Goal: Navigation & Orientation: Find specific page/section

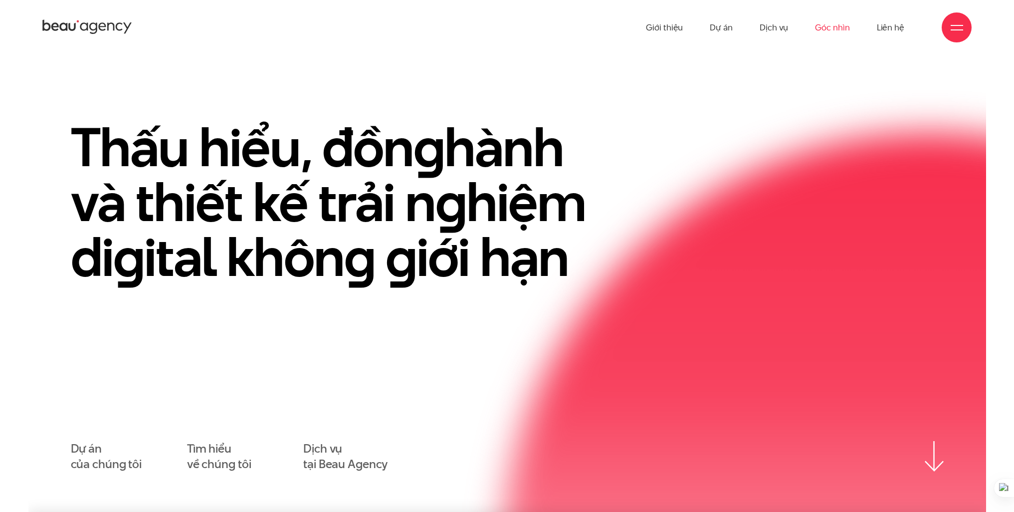
click at [731, 27] on link "Dự án" at bounding box center [721, 27] width 23 height 55
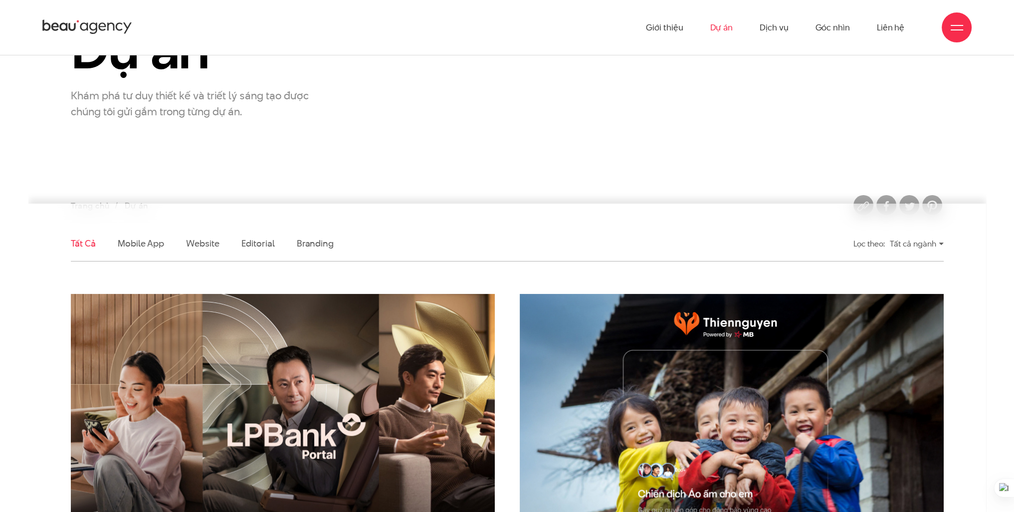
scroll to position [230, 0]
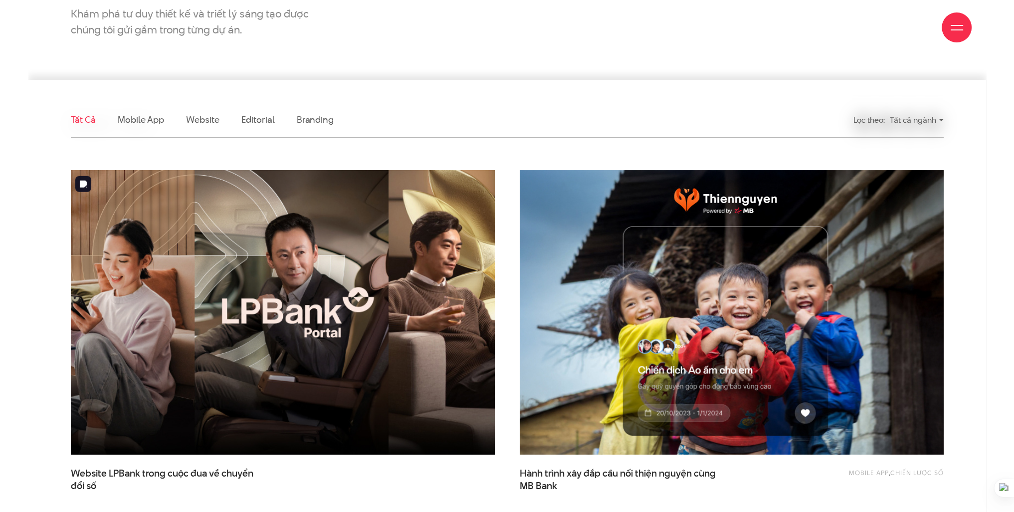
click at [297, 255] on img at bounding box center [282, 312] width 466 height 312
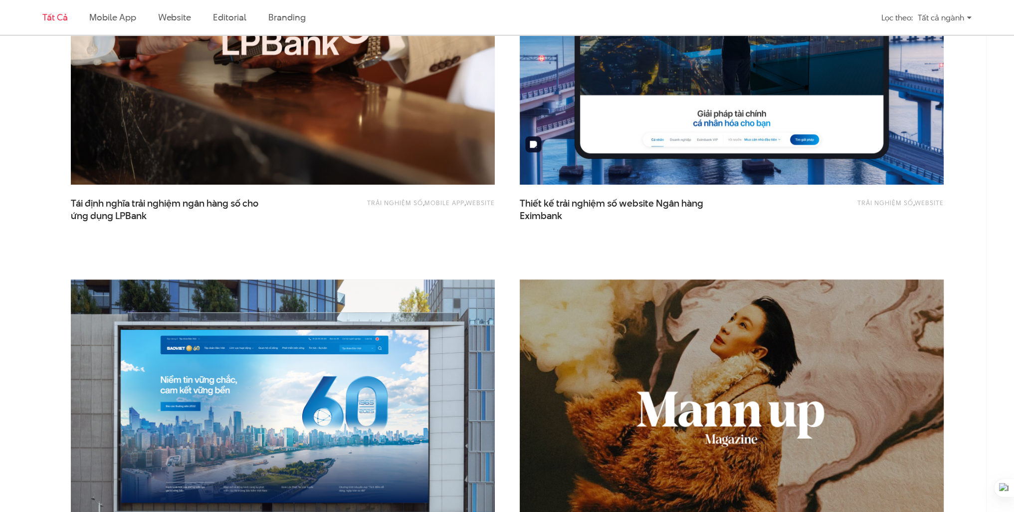
scroll to position [1028, 0]
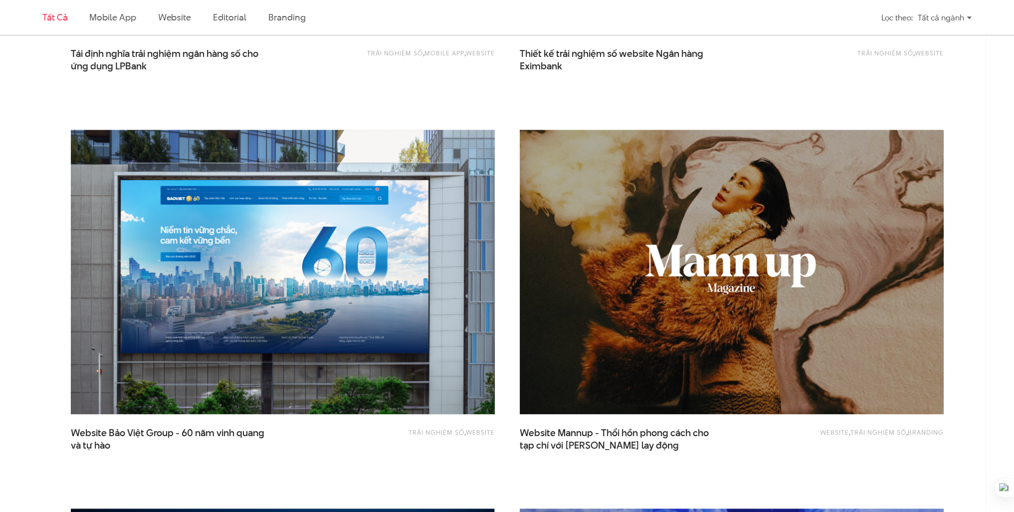
drag, startPoint x: 997, startPoint y: 141, endPoint x: 1001, endPoint y: 166, distance: 25.3
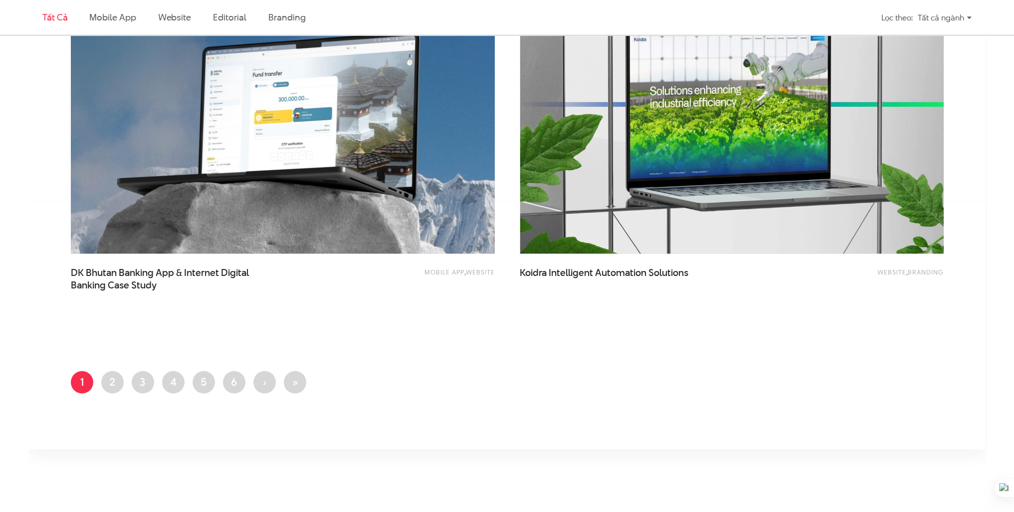
scroll to position [2475, 0]
